Goal: Transaction & Acquisition: Purchase product/service

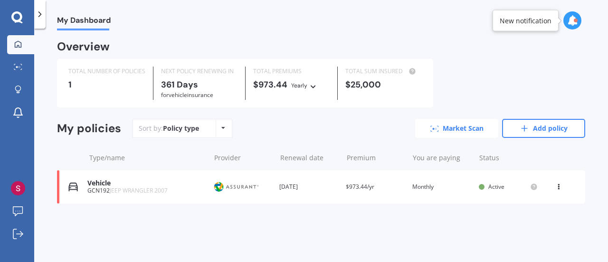
click at [466, 131] on link "Market Scan" at bounding box center [456, 128] width 83 height 19
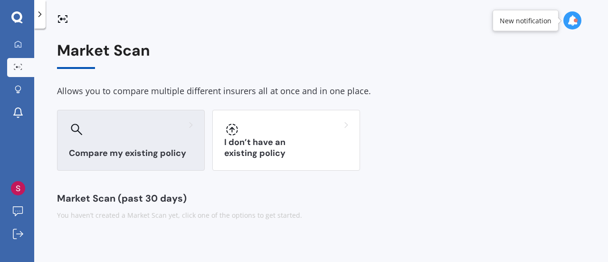
click at [162, 131] on div at bounding box center [131, 129] width 124 height 15
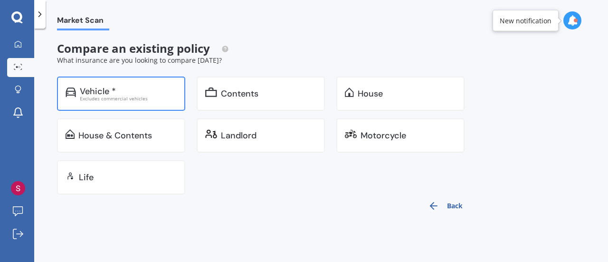
click at [143, 96] on div "Excludes commercial vehicles" at bounding box center [128, 98] width 97 height 5
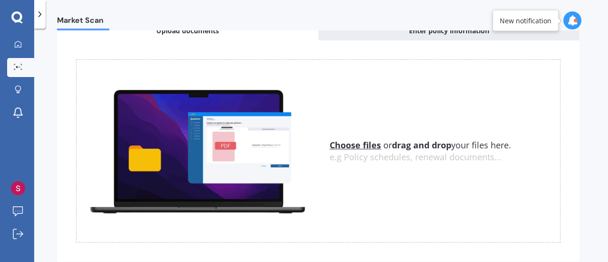
scroll to position [55, 0]
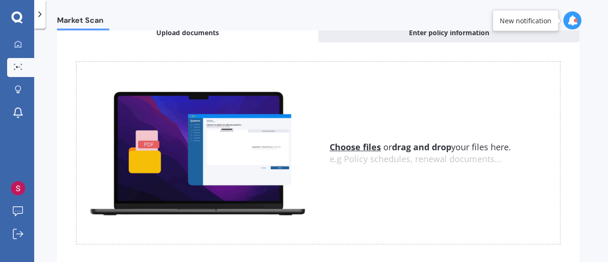
click at [387, 95] on div "Choose files or drag and drop your files here. Choose files or photos e.g Polic…" at bounding box center [318, 152] width 485 height 183
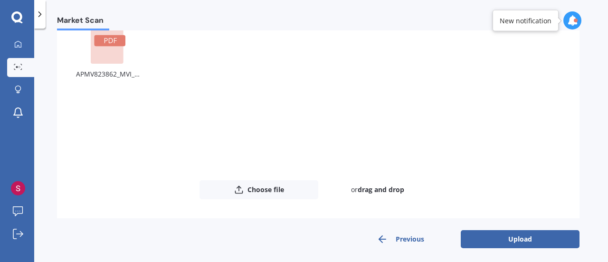
scroll to position [104, 0]
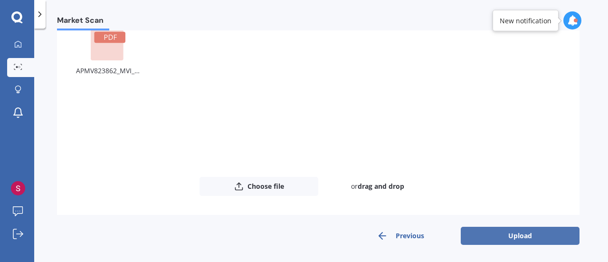
click at [532, 234] on button "Upload" at bounding box center [520, 236] width 119 height 18
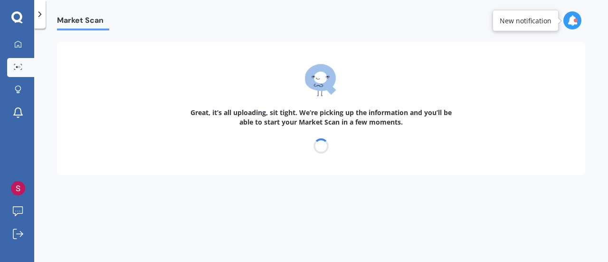
scroll to position [0, 0]
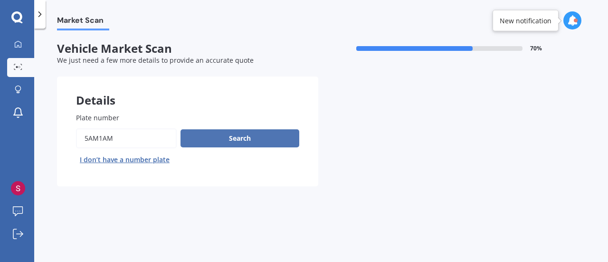
click at [263, 142] on button "Search" at bounding box center [240, 138] width 119 height 18
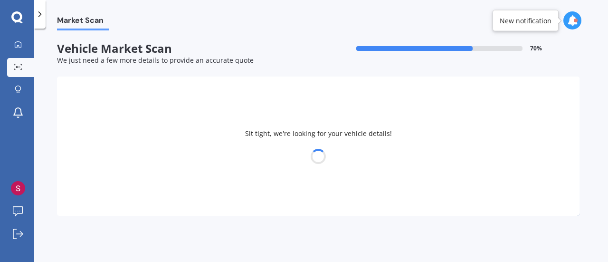
select select "MAZDA"
select select "09"
select select "03"
select select "1970"
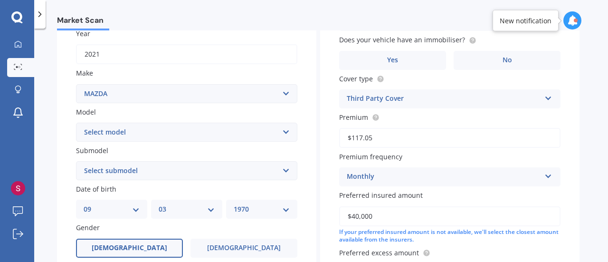
scroll to position [139, 0]
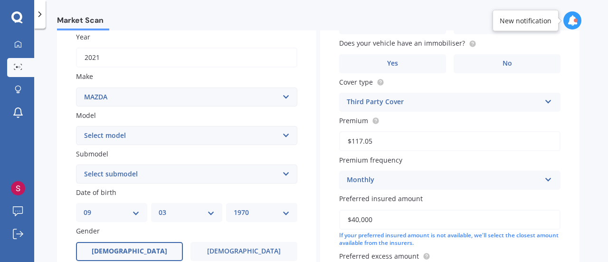
click at [285, 172] on select "Select submodel" at bounding box center [186, 173] width 221 height 19
click at [285, 173] on select "Select submodel" at bounding box center [186, 173] width 221 height 19
click at [285, 133] on select "Select model 121 2 3 323 323 / Familia 6 626 929 Atenza Autozam Axela AZ3 B2000…" at bounding box center [186, 135] width 221 height 19
select select "CX5"
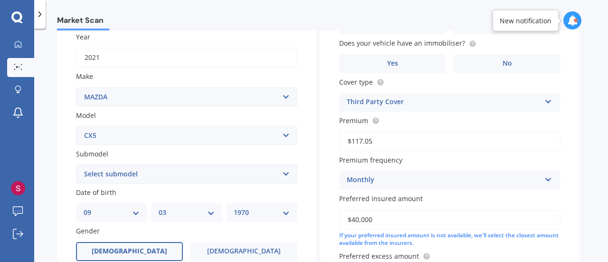
click at [76, 126] on select "Select model 121 2 3 323 323 / Familia 6 626 929 Atenza Autozam Axela AZ3 B2000…" at bounding box center [186, 135] width 221 height 19
click at [284, 175] on select "Select submodel 2.2 Diesel 2WD XD 2.5S 4WD Diesel Limited 4WD GSX 2.2 Diesel St…" at bounding box center [186, 173] width 221 height 19
select select "AWD LIMITED"
click at [76, 165] on select "Select submodel 2.2 Diesel 2WD XD 2.5S 4WD Diesel Limited 4WD GSX 2.2 Diesel St…" at bounding box center [186, 173] width 221 height 19
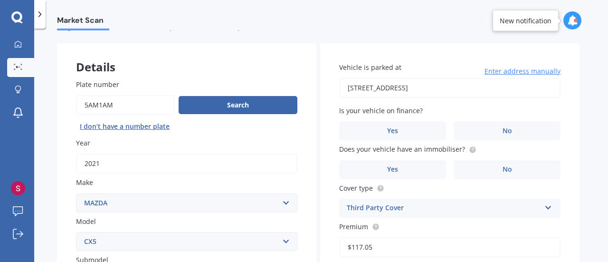
scroll to position [35, 0]
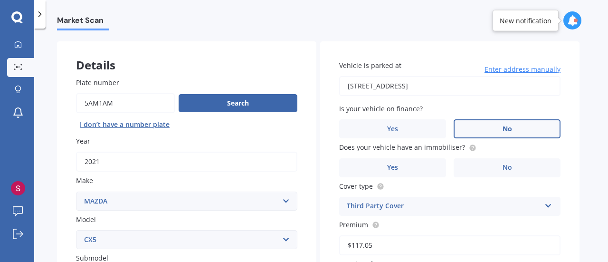
click at [528, 126] on label "No" at bounding box center [507, 128] width 107 height 19
click at [0, 0] on input "No" at bounding box center [0, 0] width 0 height 0
click at [435, 166] on label "Yes" at bounding box center [392, 167] width 107 height 19
click at [0, 0] on input "Yes" at bounding box center [0, 0] width 0 height 0
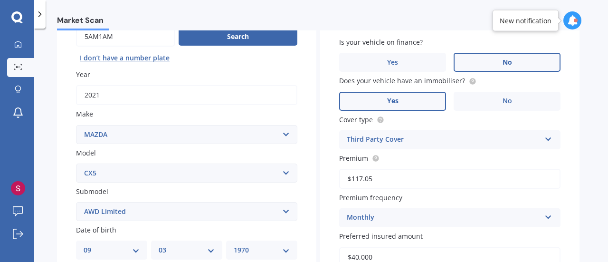
scroll to position [103, 0]
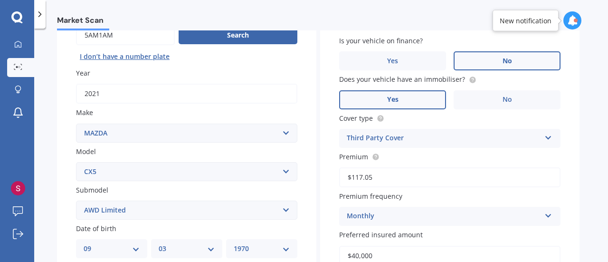
click at [546, 139] on icon at bounding box center [548, 136] width 8 height 7
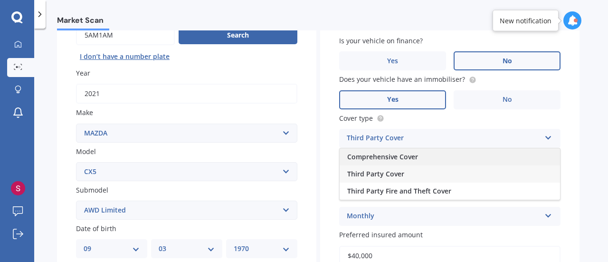
click at [498, 162] on div "Comprehensive Cover" at bounding box center [450, 156] width 220 height 17
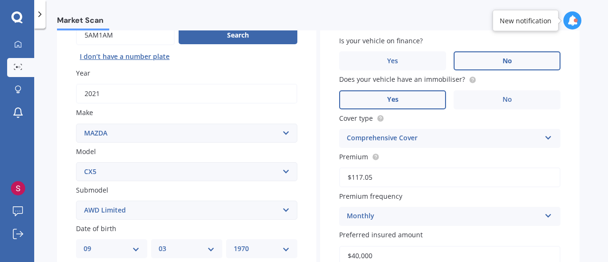
drag, startPoint x: 600, startPoint y: 124, endPoint x: 601, endPoint y: 144, distance: 20.5
click at [601, 144] on div "Market Scan Vehicle Market Scan 70 % We just need a few more details to provide…" at bounding box center [321, 146] width 574 height 233
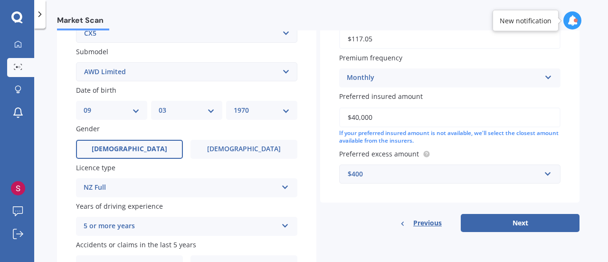
scroll to position [253, 0]
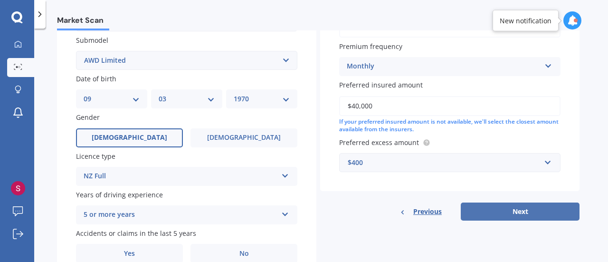
click at [532, 211] on button "Next" at bounding box center [520, 211] width 119 height 18
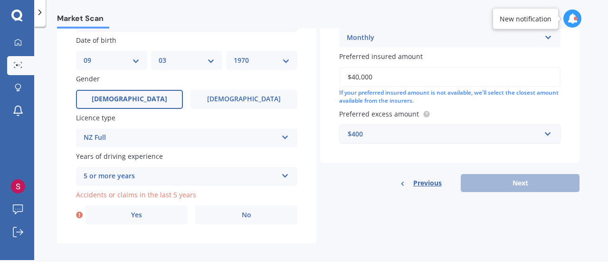
scroll to position [299, 0]
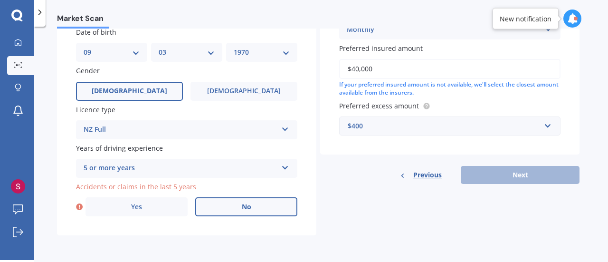
click at [245, 206] on span "No" at bounding box center [247, 207] width 10 height 8
click at [0, 0] on input "No" at bounding box center [0, 0] width 0 height 0
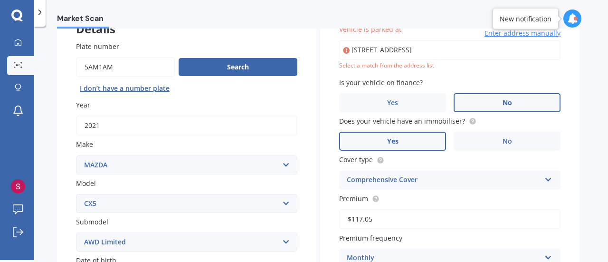
scroll to position [65, 0]
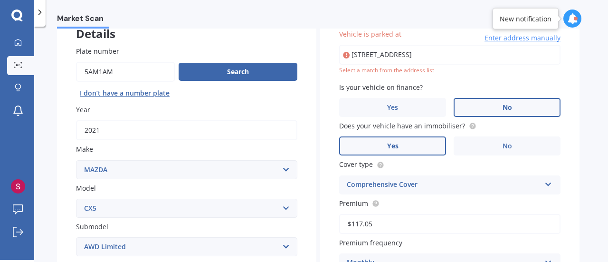
type input "[STREET_ADDRESS]"
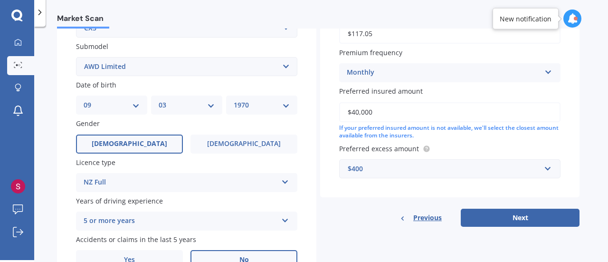
scroll to position [249, 0]
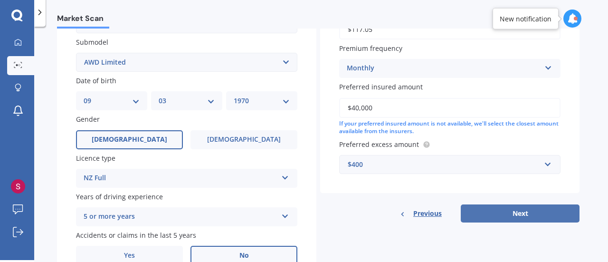
click at [534, 208] on button "Next" at bounding box center [520, 213] width 119 height 18
select select "09"
select select "03"
select select "1970"
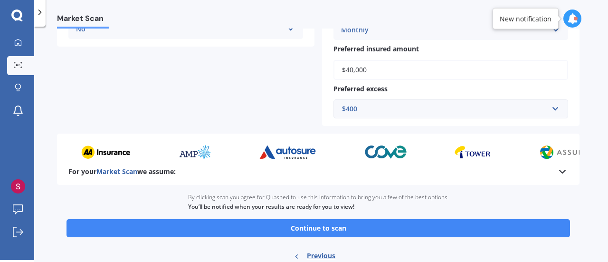
scroll to position [267, 0]
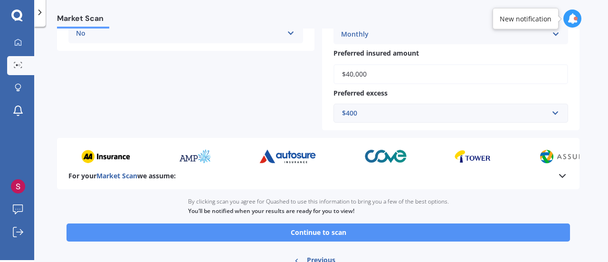
click at [377, 233] on button "Continue to scan" at bounding box center [319, 232] width 504 height 18
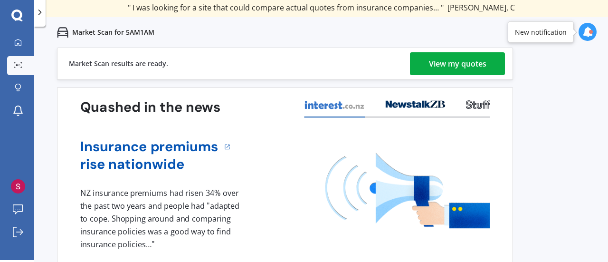
click at [451, 67] on div "View my quotes" at bounding box center [457, 63] width 57 height 23
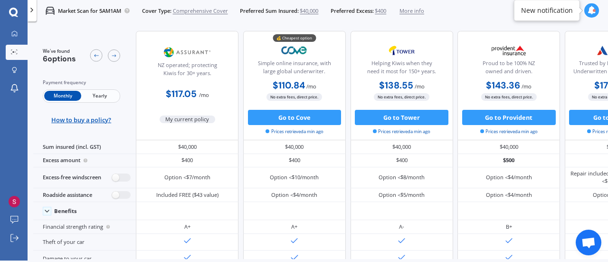
click at [595, 9] on div at bounding box center [594, 10] width 3 height 3
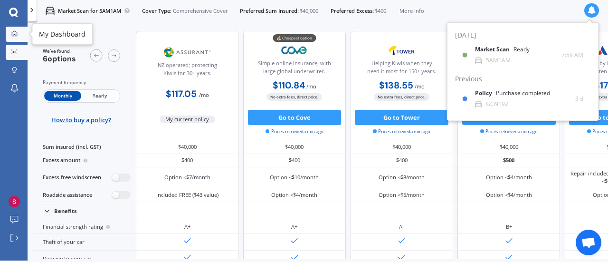
click at [16, 32] on icon at bounding box center [14, 33] width 6 height 6
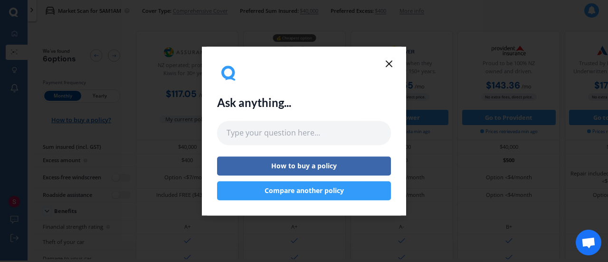
click at [389, 62] on icon at bounding box center [388, 63] width 11 height 11
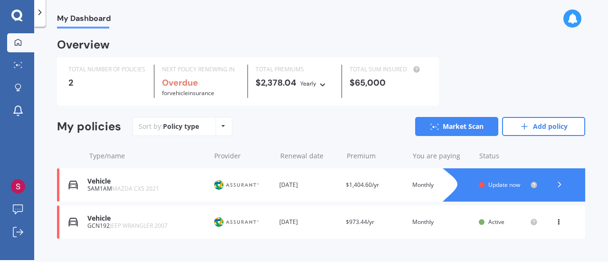
scroll to position [2, 0]
click at [535, 124] on link "Add policy" at bounding box center [543, 126] width 83 height 19
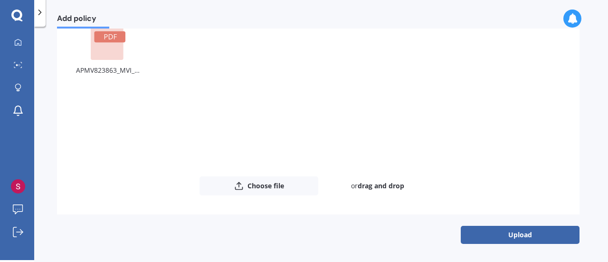
scroll to position [101, 0]
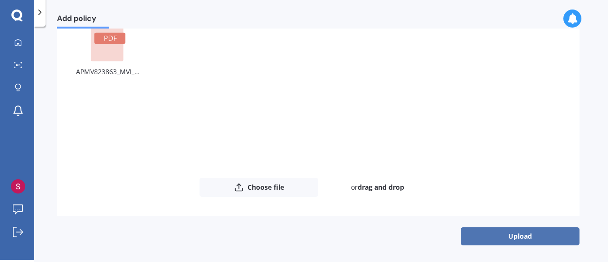
click at [501, 240] on button "Upload" at bounding box center [520, 236] width 119 height 18
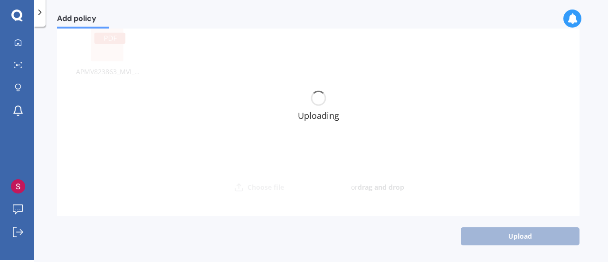
scroll to position [0, 0]
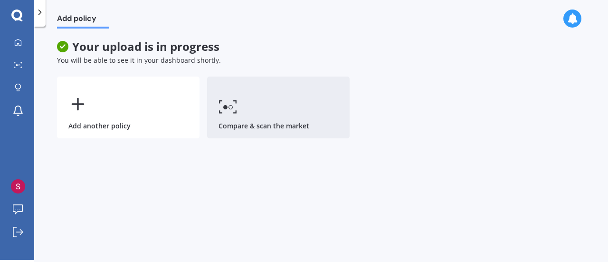
click at [257, 103] on link "Compare & scan the market" at bounding box center [278, 107] width 143 height 62
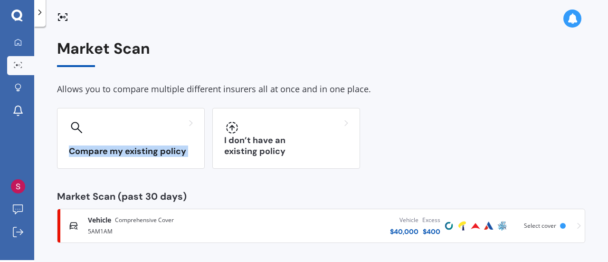
drag, startPoint x: 601, startPoint y: 76, endPoint x: 602, endPoint y: 123, distance: 47.5
click at [602, 123] on div "Market Scan Allows you to compare multiple different insurers all at once and i…" at bounding box center [321, 145] width 574 height 233
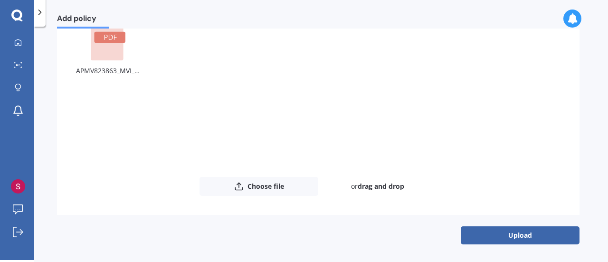
scroll to position [103, 0]
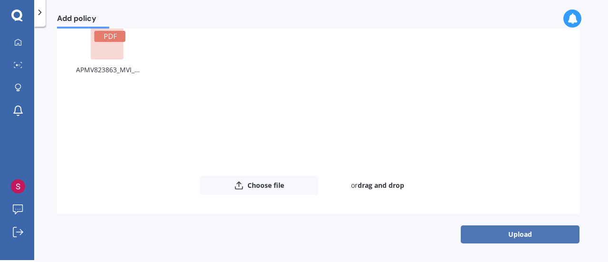
click at [542, 229] on button "Upload" at bounding box center [520, 234] width 119 height 18
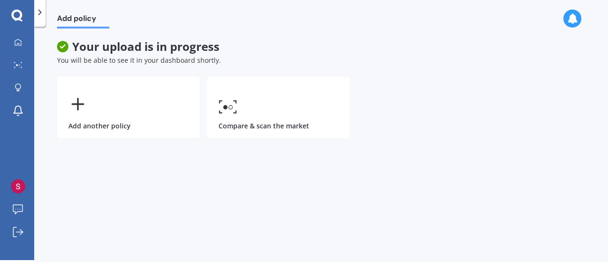
scroll to position [0, 0]
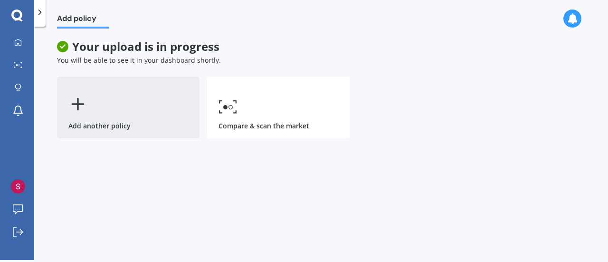
click at [163, 114] on div "Add another policy" at bounding box center [128, 107] width 143 height 62
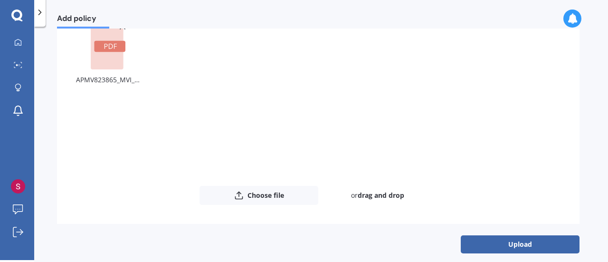
scroll to position [95, 0]
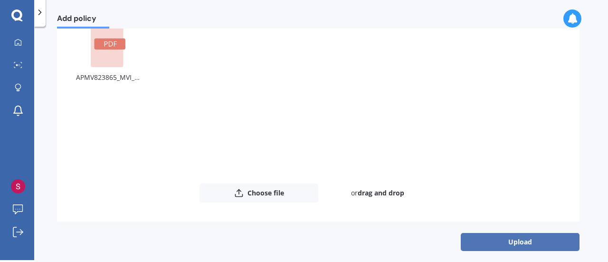
click at [542, 239] on button "Upload" at bounding box center [520, 242] width 119 height 18
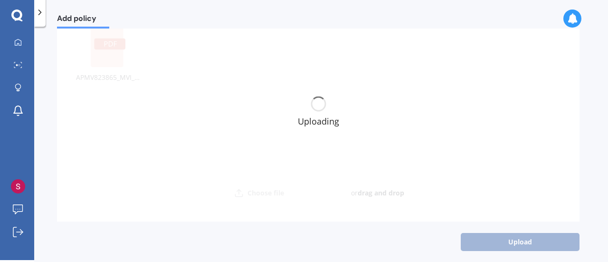
scroll to position [0, 0]
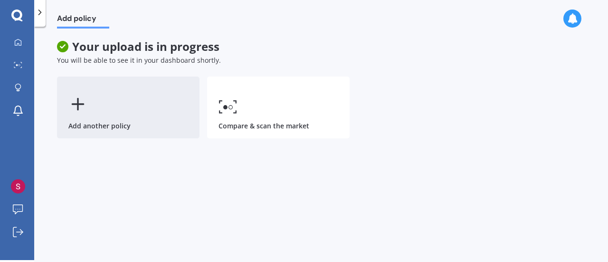
click at [124, 108] on div "Add another policy" at bounding box center [128, 107] width 143 height 62
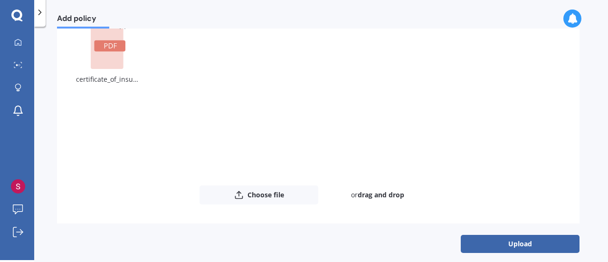
scroll to position [93, 0]
click at [549, 239] on button "Upload" at bounding box center [520, 244] width 119 height 18
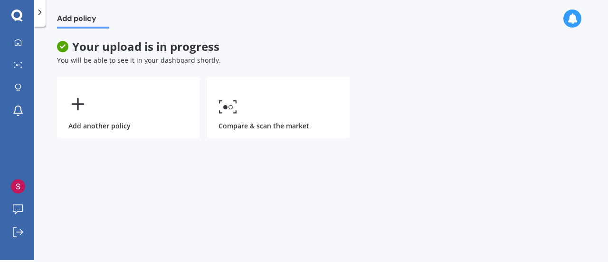
scroll to position [0, 0]
click at [20, 46] on div at bounding box center [18, 42] width 14 height 9
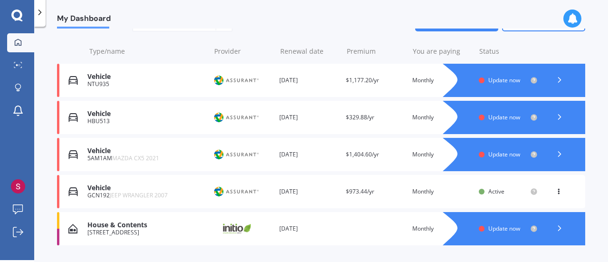
scroll to position [105, 0]
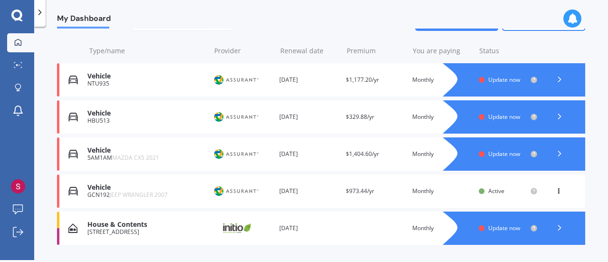
click at [505, 80] on span "Update now" at bounding box center [504, 80] width 32 height 8
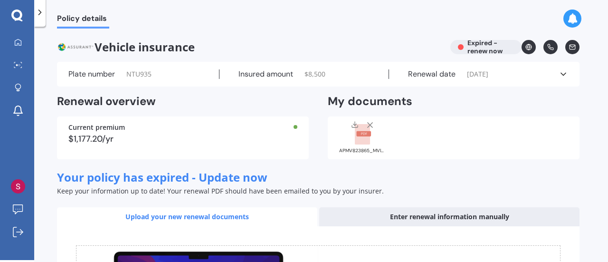
drag, startPoint x: 603, startPoint y: 68, endPoint x: 603, endPoint y: 80, distance: 11.9
click at [603, 80] on div "Policy details Vehicle insurance Expired - renew now Plate number NTU935 Insure…" at bounding box center [321, 145] width 574 height 233
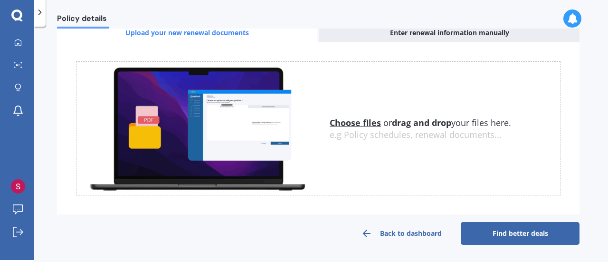
scroll to position [185, 0]
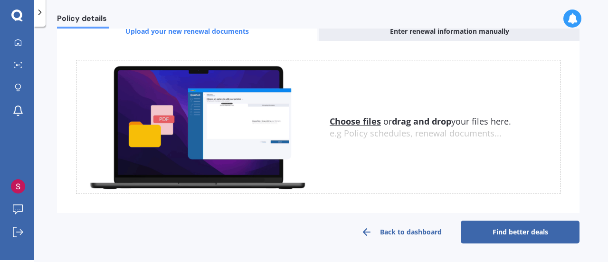
click at [550, 231] on link "Find better deals" at bounding box center [520, 231] width 119 height 23
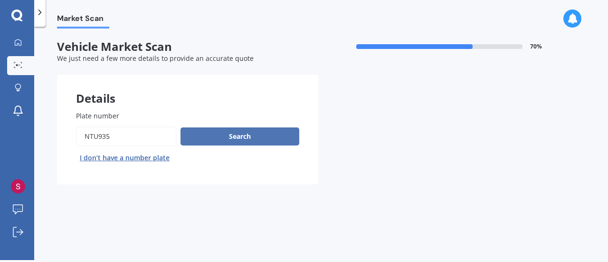
click at [251, 134] on button "Search" at bounding box center [240, 136] width 119 height 18
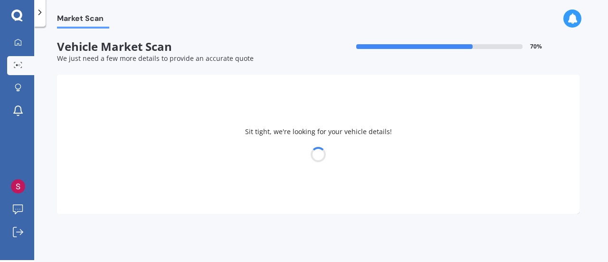
select select "BMW"
select select "09"
select select "03"
select select "1970"
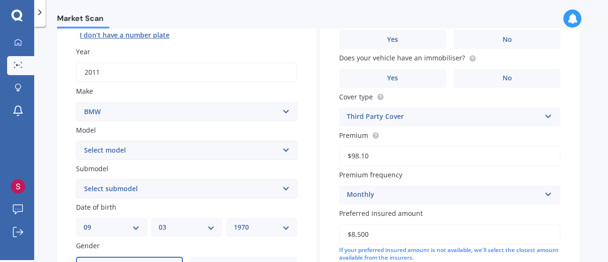
scroll to position [128, 0]
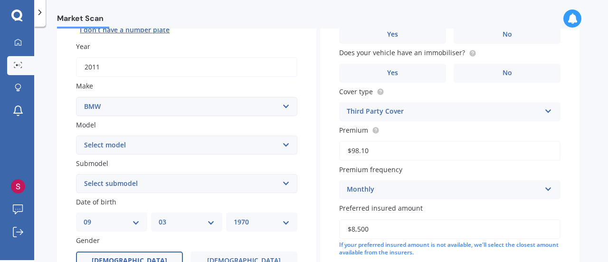
click at [288, 143] on select "Select model 116 116I 118 118D 120 130 218D 220I 225 250 316 318 320 320 i 323 …" at bounding box center [186, 144] width 221 height 19
select select "116"
click at [76, 135] on select "Select model 116 116I 118 118D 120 130 218D 220I 225 250 316 318 320 320 i 323 …" at bounding box center [186, 144] width 221 height 19
click at [288, 185] on select "Select submodel (All)" at bounding box center [186, 183] width 221 height 19
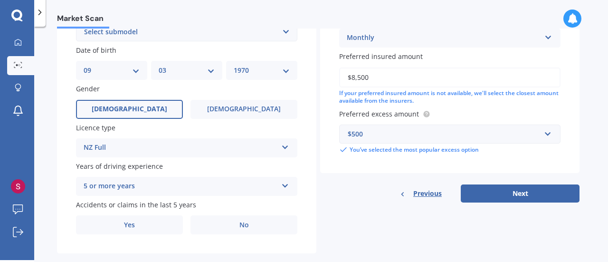
scroll to position [299, 0]
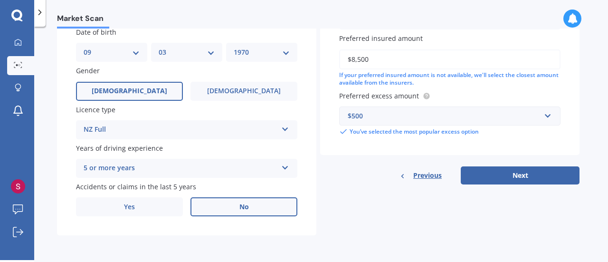
click at [220, 213] on label "No" at bounding box center [243, 206] width 107 height 19
click at [0, 0] on input "No" at bounding box center [0, 0] width 0 height 0
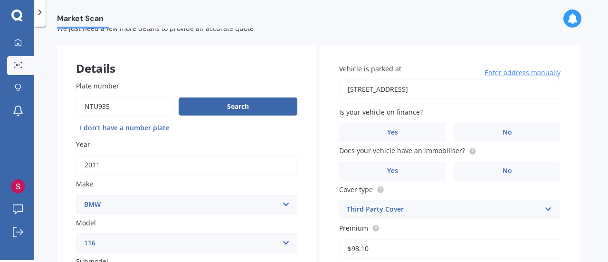
scroll to position [27, 0]
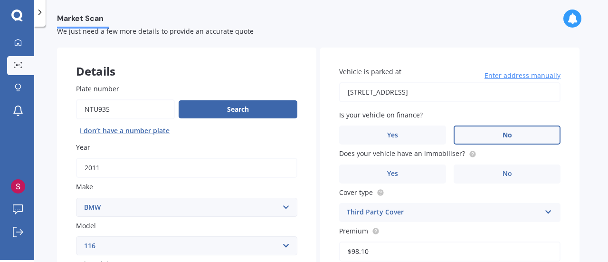
click at [503, 133] on span "No" at bounding box center [508, 135] width 10 height 8
click at [0, 0] on input "No" at bounding box center [0, 0] width 0 height 0
click at [423, 169] on label "Yes" at bounding box center [392, 173] width 107 height 19
click at [0, 0] on input "Yes" at bounding box center [0, 0] width 0 height 0
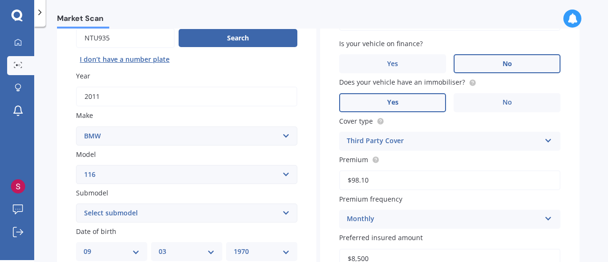
scroll to position [109, 0]
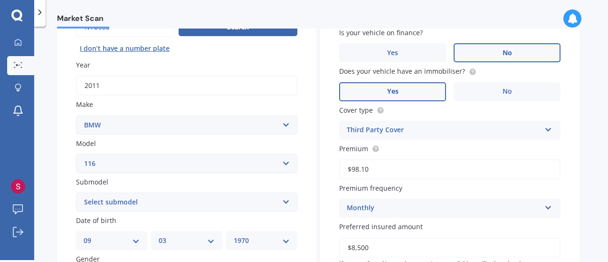
click at [547, 130] on icon at bounding box center [548, 127] width 8 height 7
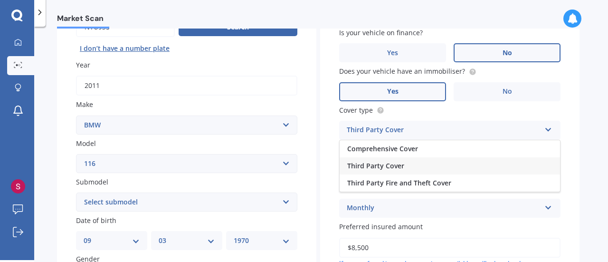
click at [501, 150] on div "Comprehensive Cover" at bounding box center [450, 148] width 220 height 17
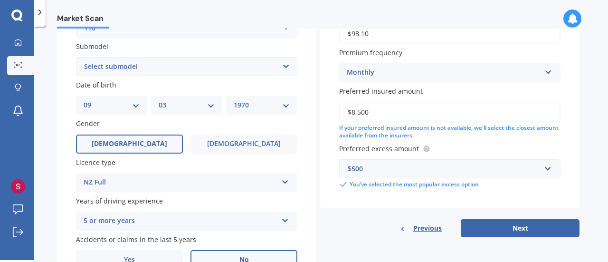
scroll to position [246, 0]
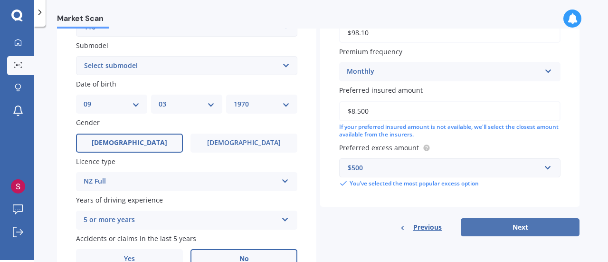
click at [541, 226] on button "Next" at bounding box center [520, 227] width 119 height 18
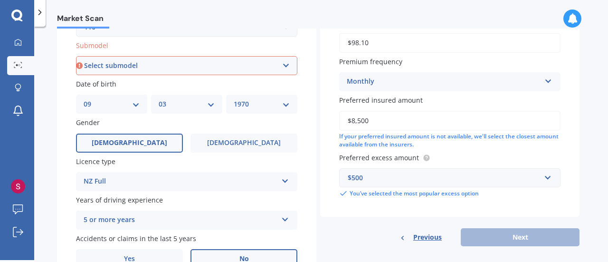
click at [286, 64] on select "Select submodel (All)" at bounding box center [186, 65] width 221 height 19
select select "(ALL)"
click at [76, 57] on select "Select submodel (All)" at bounding box center [186, 65] width 221 height 19
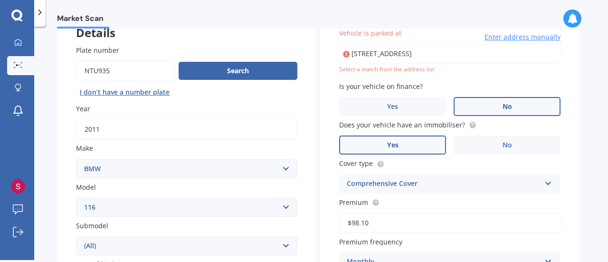
scroll to position [65, 0]
type input "[STREET_ADDRESS]"
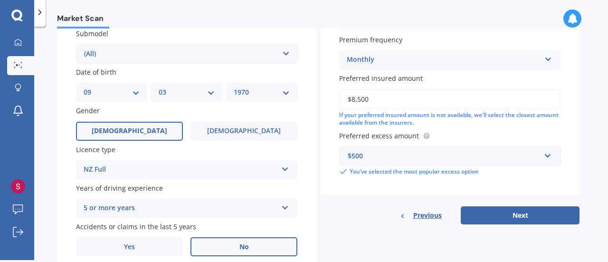
scroll to position [277, 0]
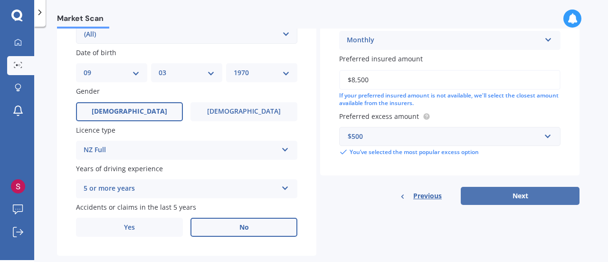
click at [542, 200] on button "Next" at bounding box center [520, 196] width 119 height 18
select select "09"
select select "03"
select select "1970"
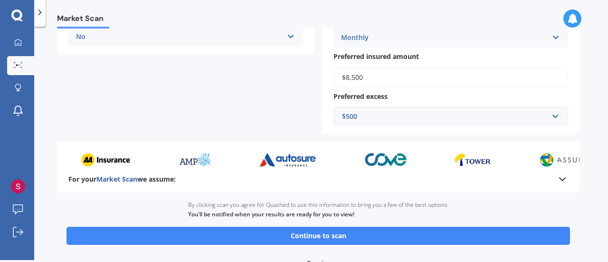
scroll to position [280, 0]
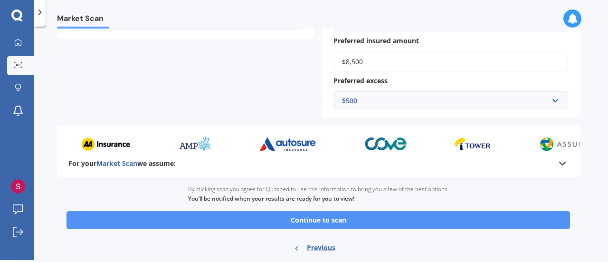
click at [479, 222] on button "Continue to scan" at bounding box center [319, 220] width 504 height 18
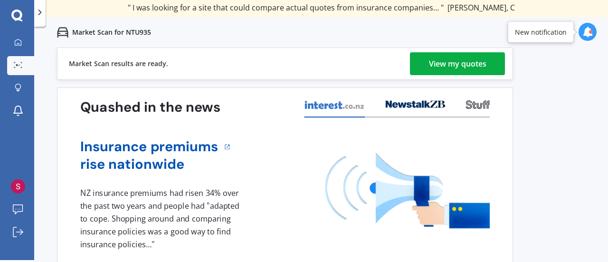
click at [445, 59] on div "View my quotes" at bounding box center [457, 63] width 57 height 23
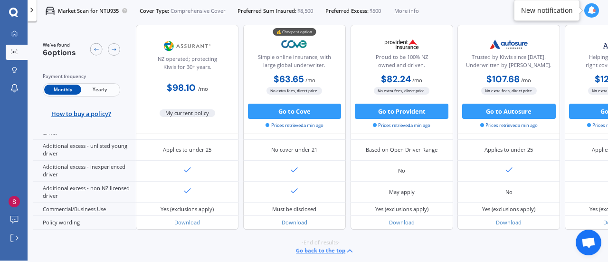
scroll to position [524, 0]
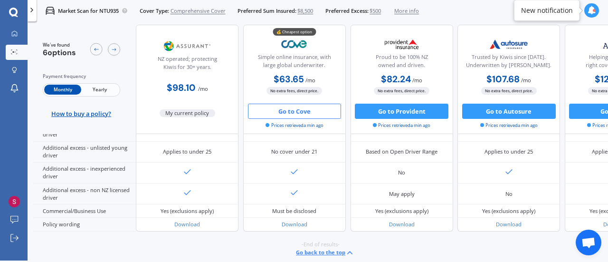
click at [321, 112] on button "Go to Cove" at bounding box center [295, 111] width 94 height 15
